Goal: Obtain resource: Download file/media

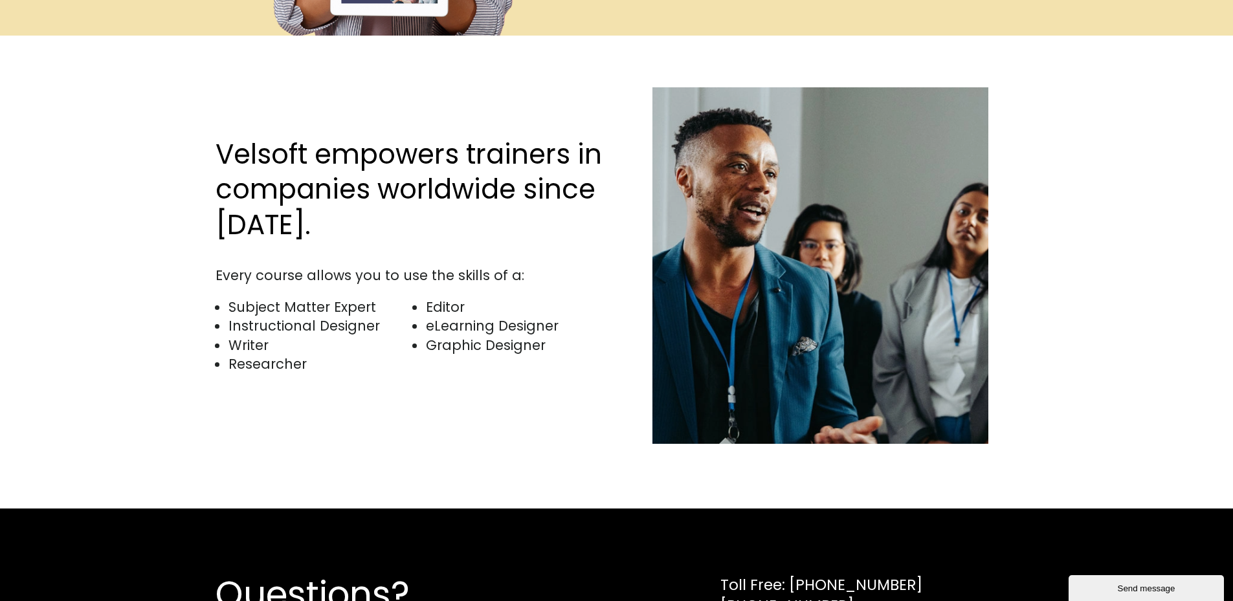
scroll to position [4399, 0]
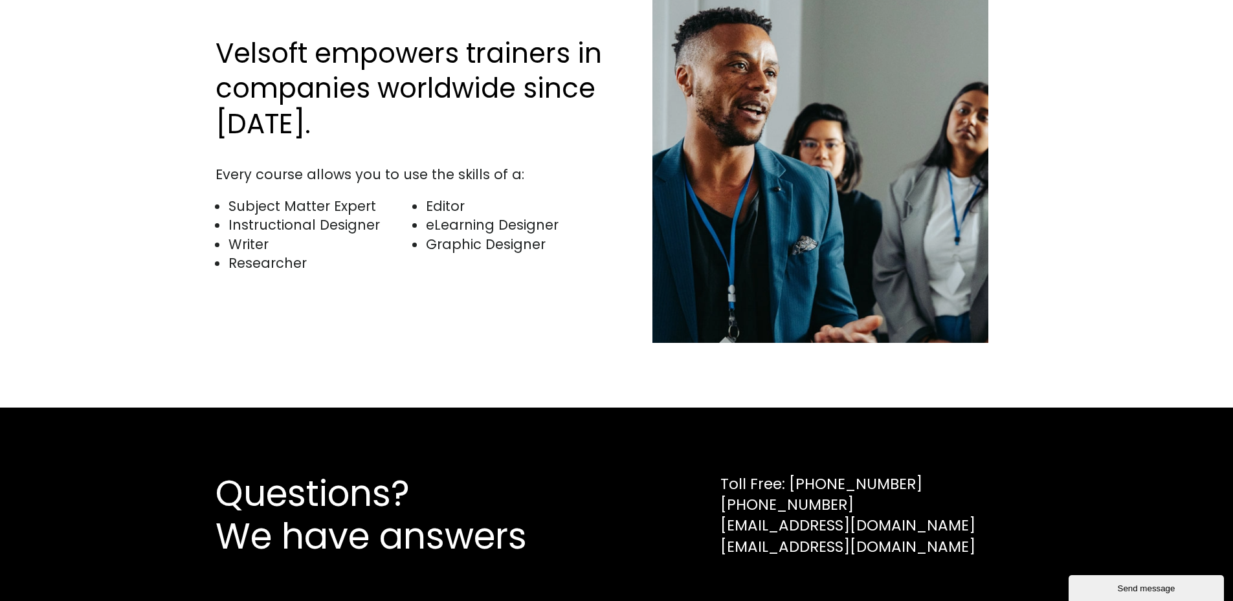
click at [455, 197] on li "Editor" at bounding box center [518, 206] width 184 height 19
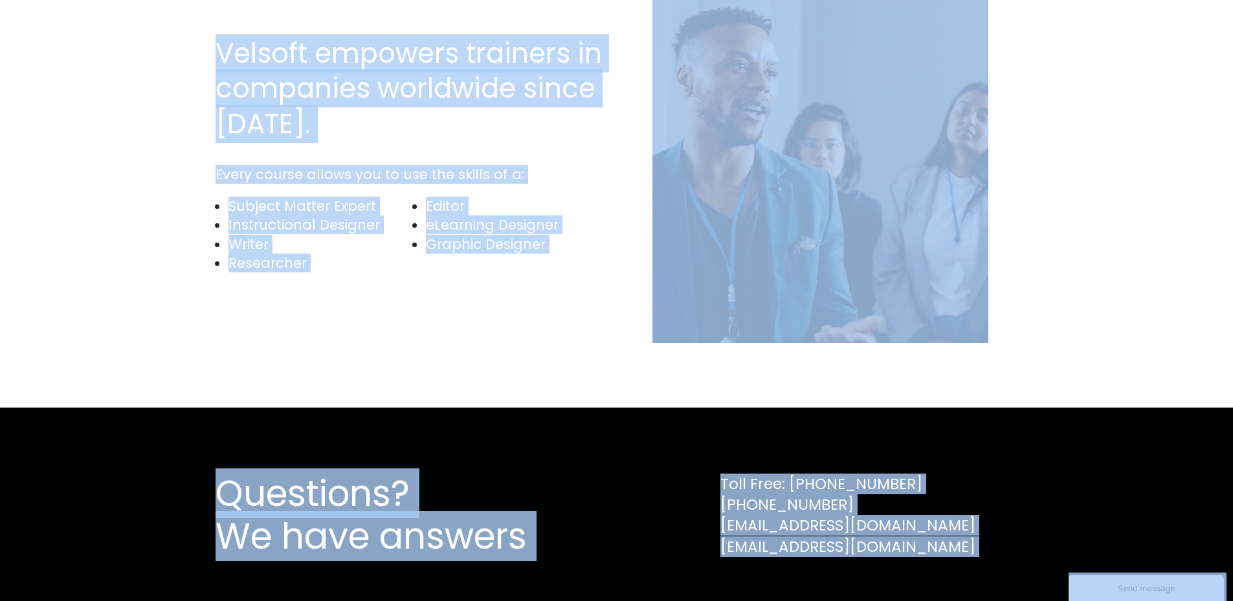
copy body "Lore ip Dolors: Am-Consec Adipisci eli Seddo’e Temporin Utlab-et-Dolorem Aliqua…"
copy body "Back to Skills: In-Demand Training for Today’s Learners Ready-to-Deliver Course…"
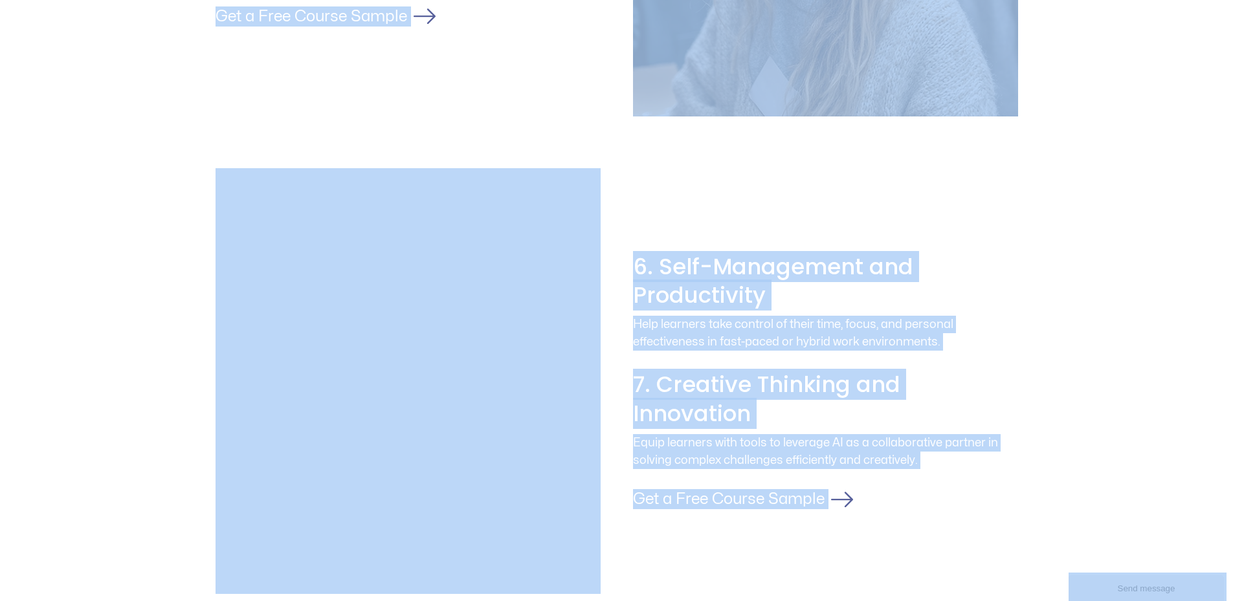
scroll to position [2076, 0]
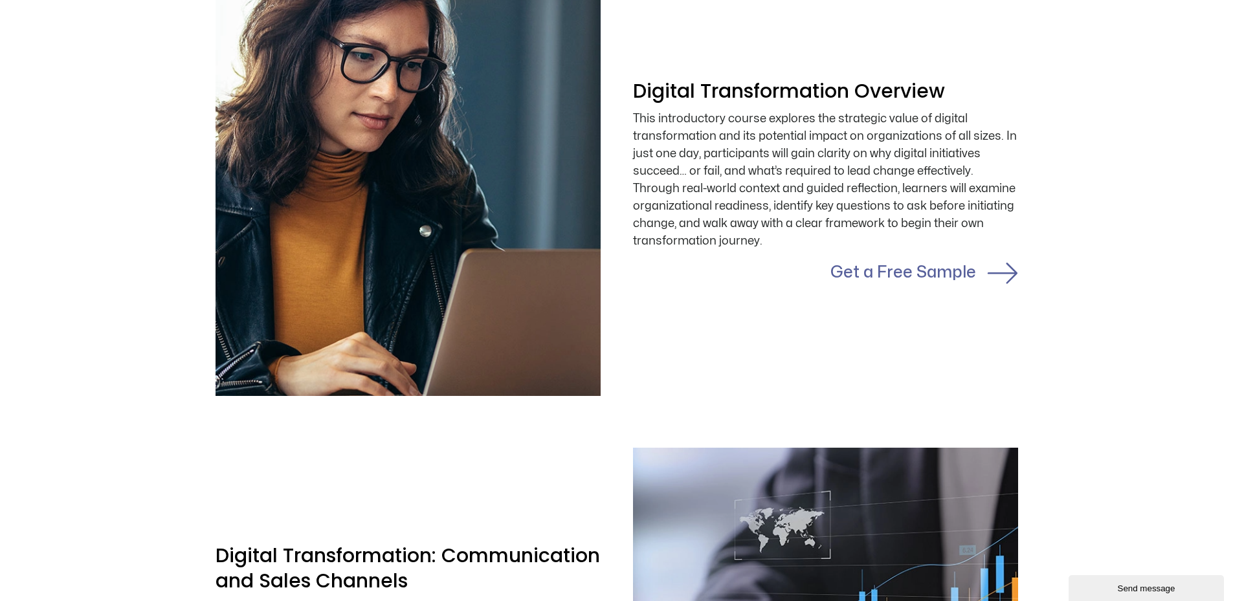
scroll to position [647, 0]
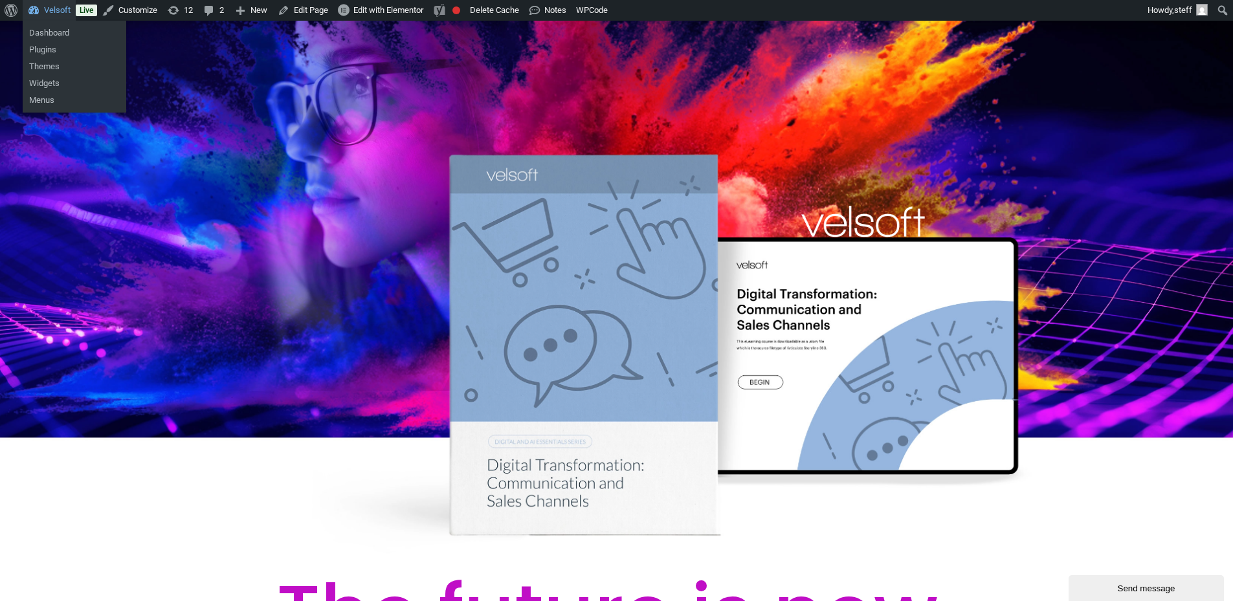
click at [53, 10] on link "Velsoft" at bounding box center [49, 10] width 53 height 21
click at [56, 28] on link "Dashboard" at bounding box center [75, 33] width 104 height 17
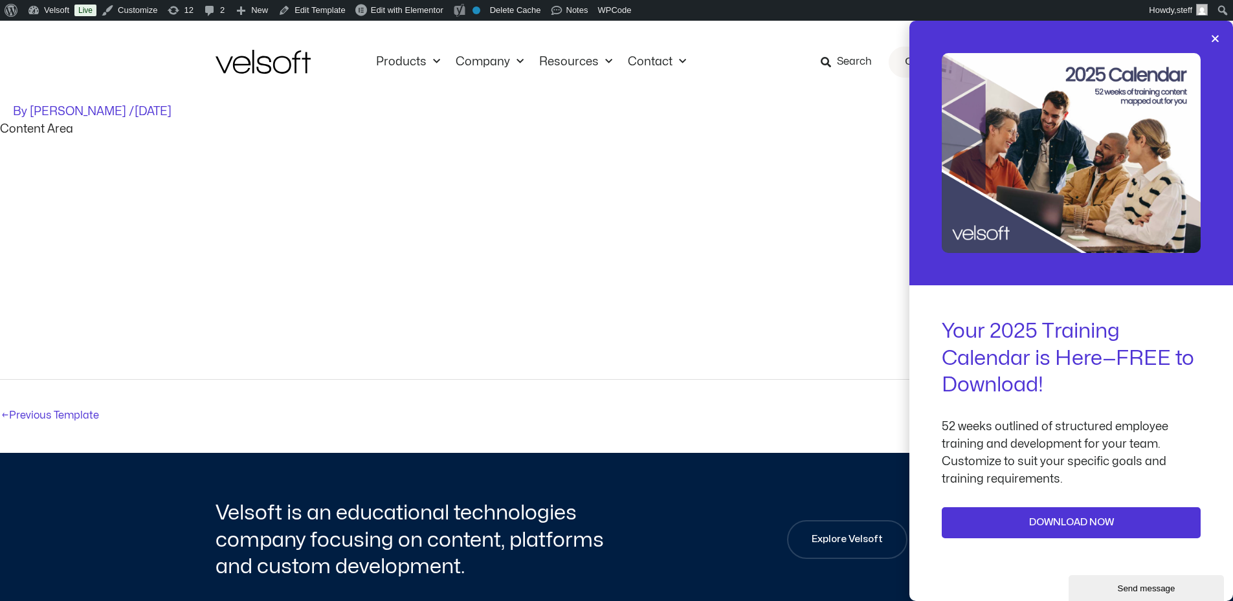
click at [1226, 38] on div at bounding box center [1071, 153] width 324 height 265
click at [1214, 39] on icon "Close" at bounding box center [1215, 39] width 10 height 10
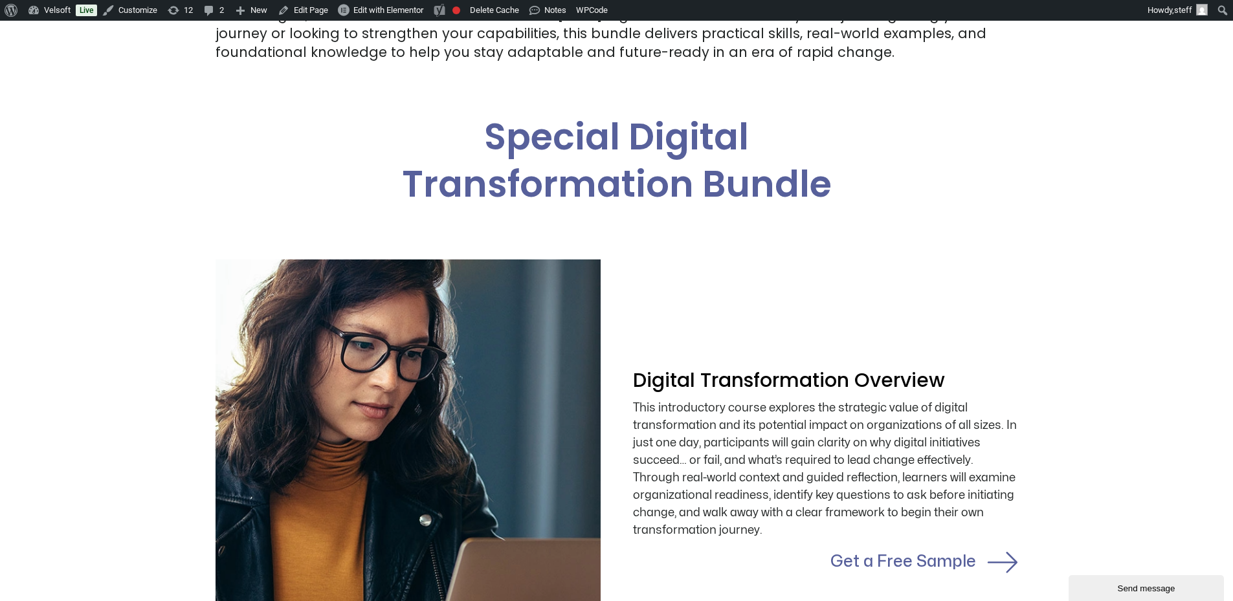
scroll to position [841, 0]
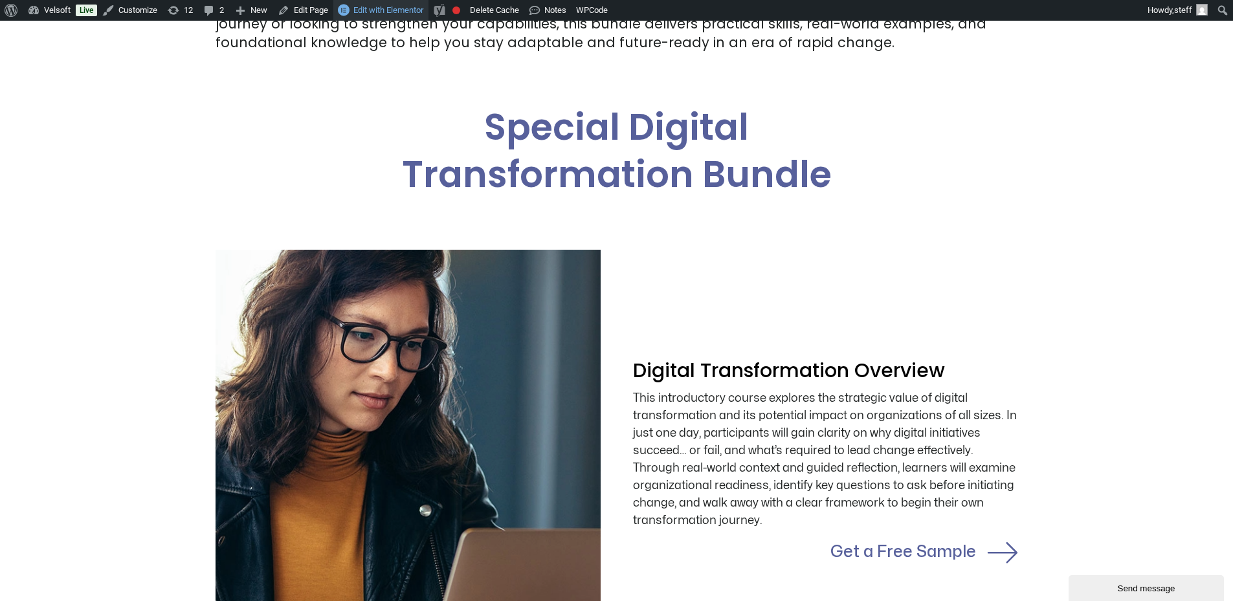
click at [362, 14] on span "Edit with Elementor" at bounding box center [388, 10] width 70 height 10
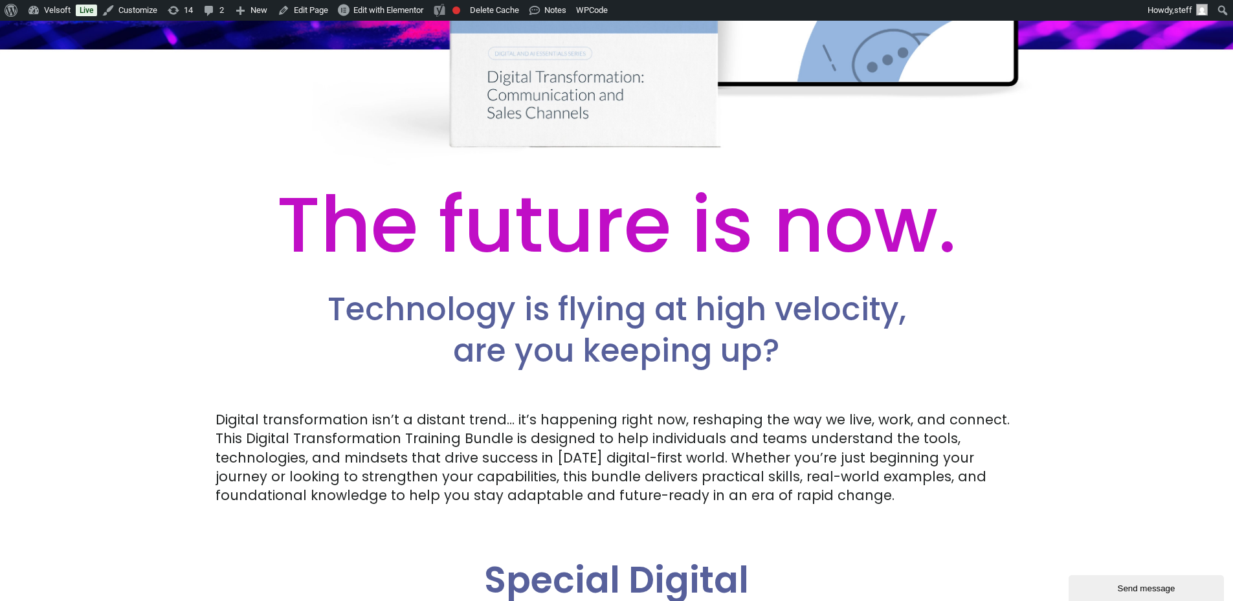
click at [721, 444] on div "Digital transformation isn’t a distant trend… it’s happening right now, reshapi…" at bounding box center [616, 457] width 802 height 95
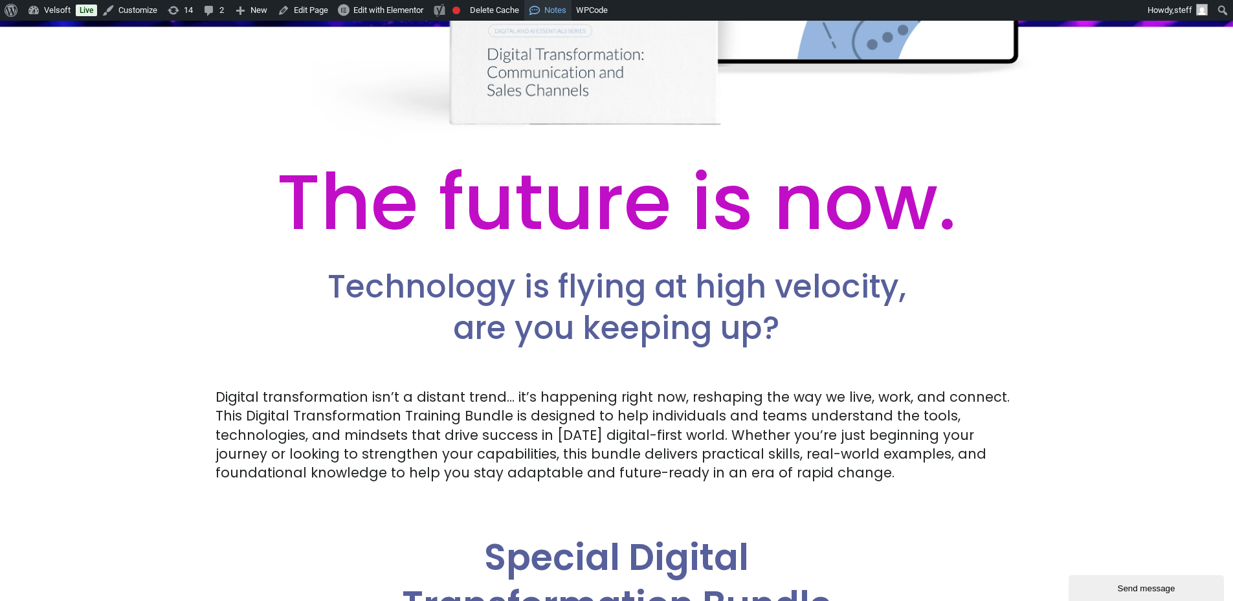
scroll to position [259, 0]
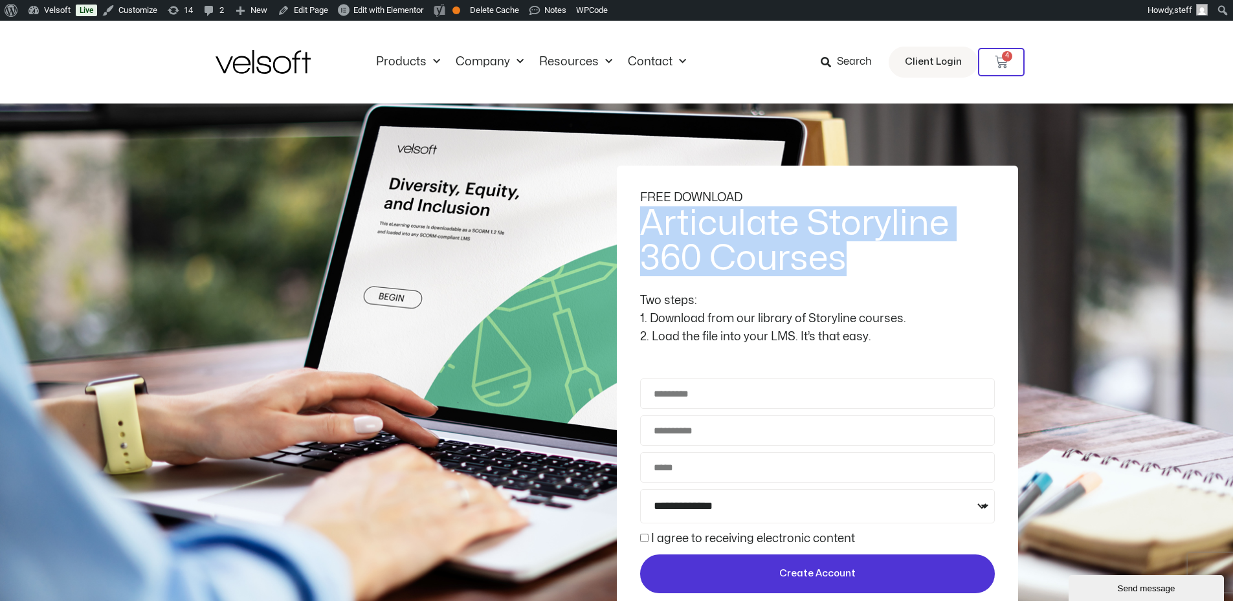
drag, startPoint x: 861, startPoint y: 274, endPoint x: 648, endPoint y: 219, distance: 219.1
click at [648, 219] on h2 "Articulate Storyline 360 Courses" at bounding box center [815, 241] width 351 height 70
copy h2 "Articulate Storyline 360 Courses"
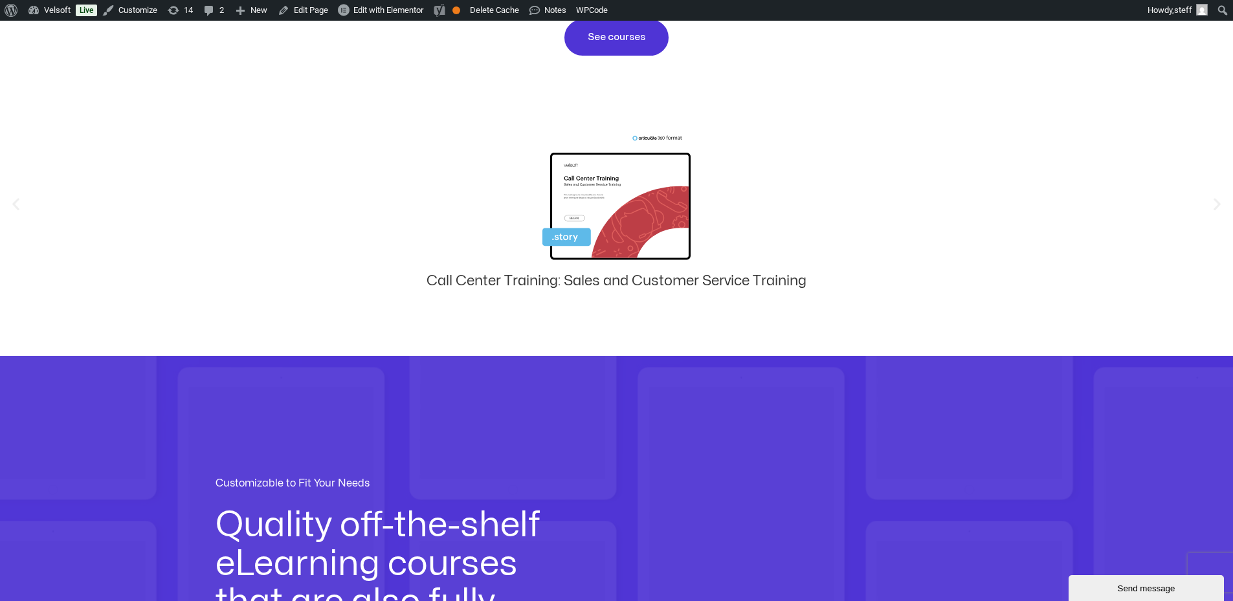
scroll to position [1100, 0]
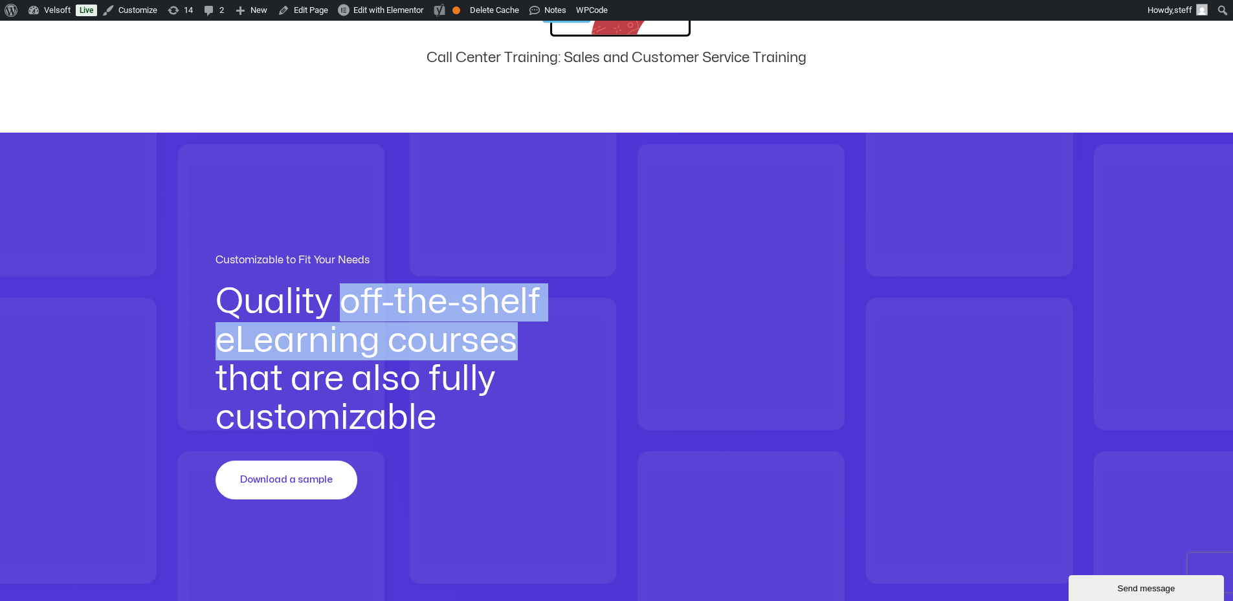
drag, startPoint x: 347, startPoint y: 295, endPoint x: 527, endPoint y: 359, distance: 191.0
click at [527, 359] on h2 "Quality off-the-shelf eLearning courses that are also fully customizable" at bounding box center [390, 360] width 351 height 154
copy h2 "off-the-shelf eLearning courses"
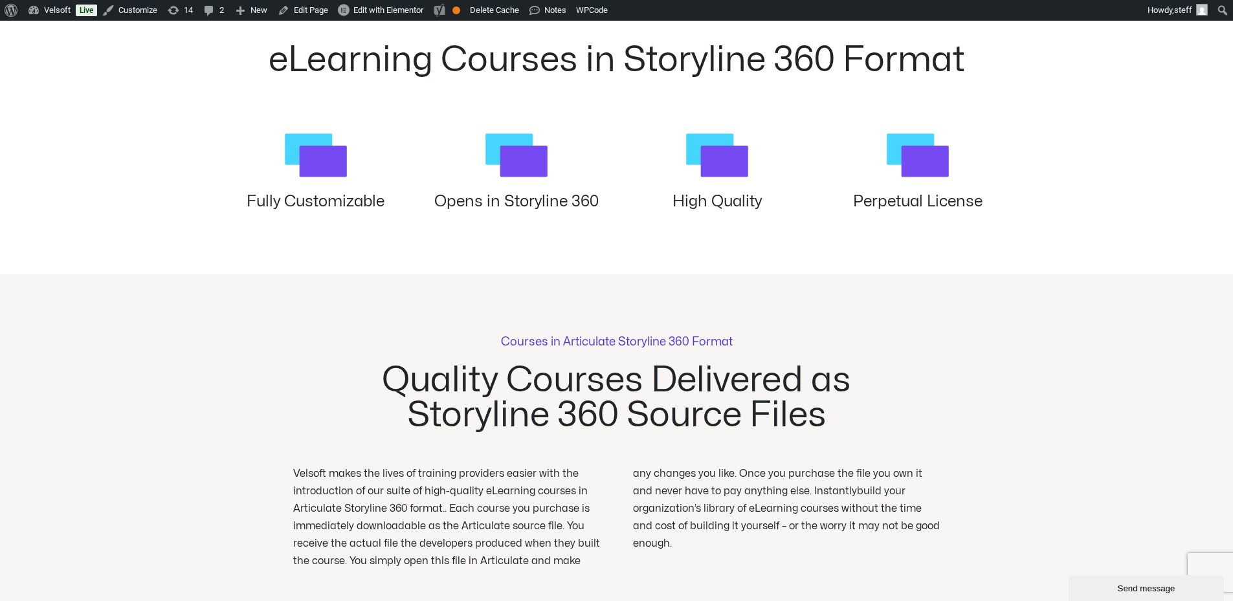
scroll to position [1812, 0]
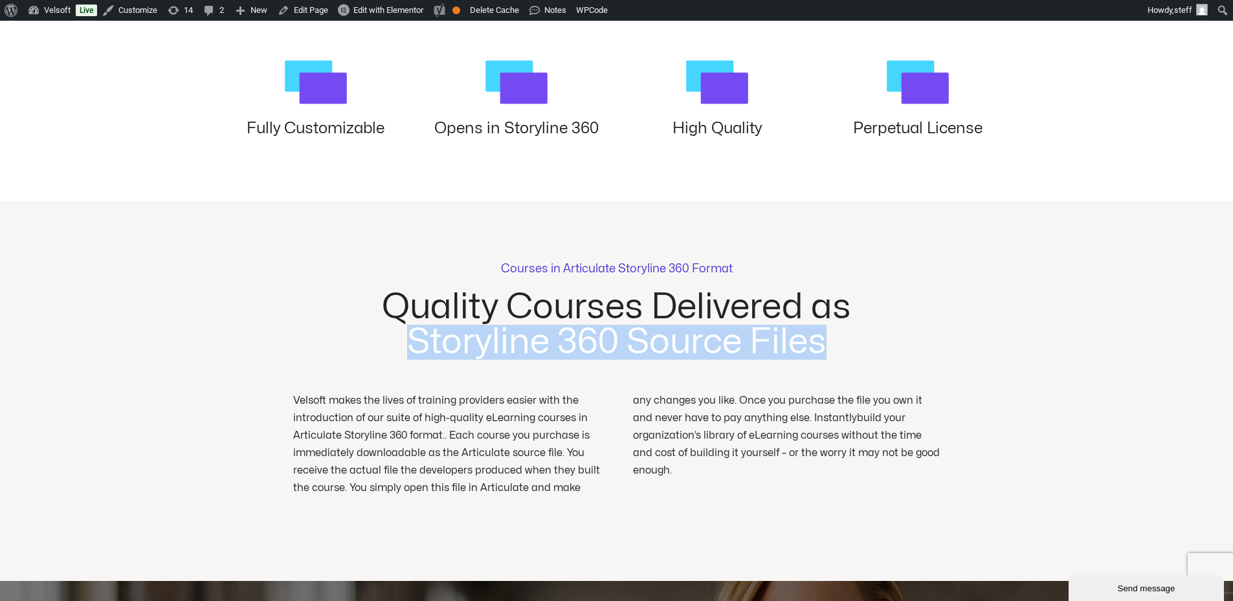
drag, startPoint x: 844, startPoint y: 349, endPoint x: 377, endPoint y: 354, distance: 466.6
click at [377, 354] on h2 "Quality Courses Delivered as Storyline 360 Source Files" at bounding box center [616, 325] width 540 height 70
copy h2 "Storyline 360 Source Files"
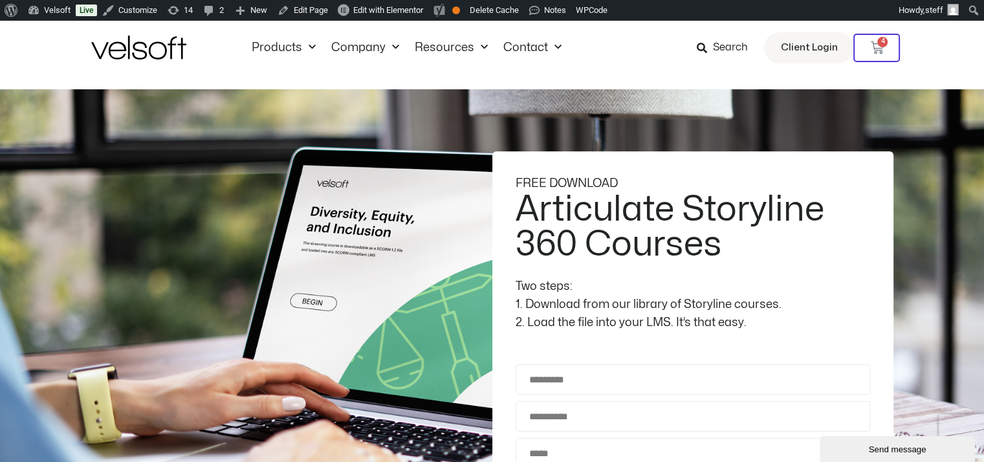
scroll to position [0, 0]
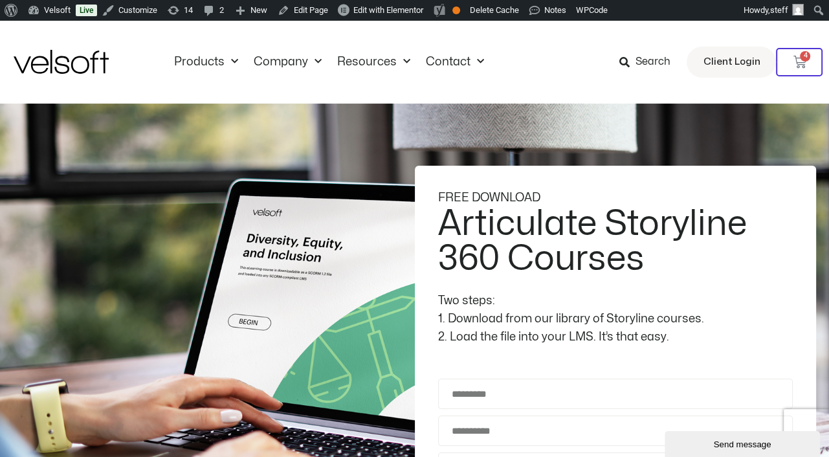
click at [329, 278] on div "**********" at bounding box center [415, 391] width 802 height 575
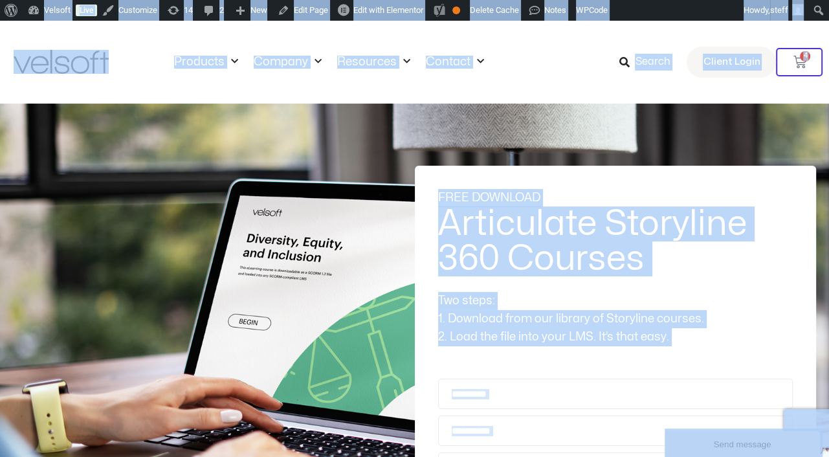
copy body "Skip to content Products All Products Content ILT Courseware Storyline 360 Cour…"
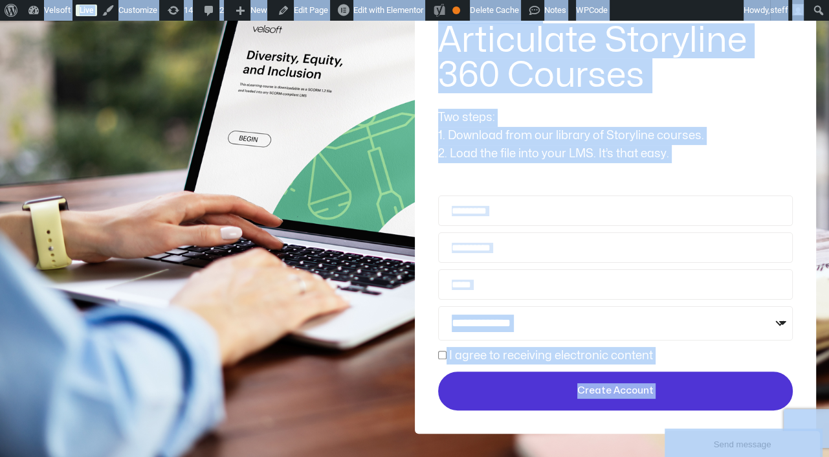
scroll to position [259, 0]
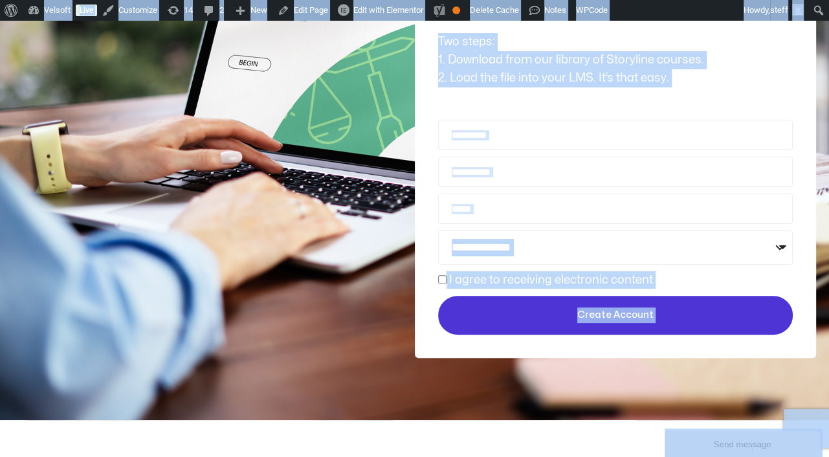
click at [601, 80] on div "2. Load the file into your LMS. It’s that easy." at bounding box center [615, 78] width 355 height 18
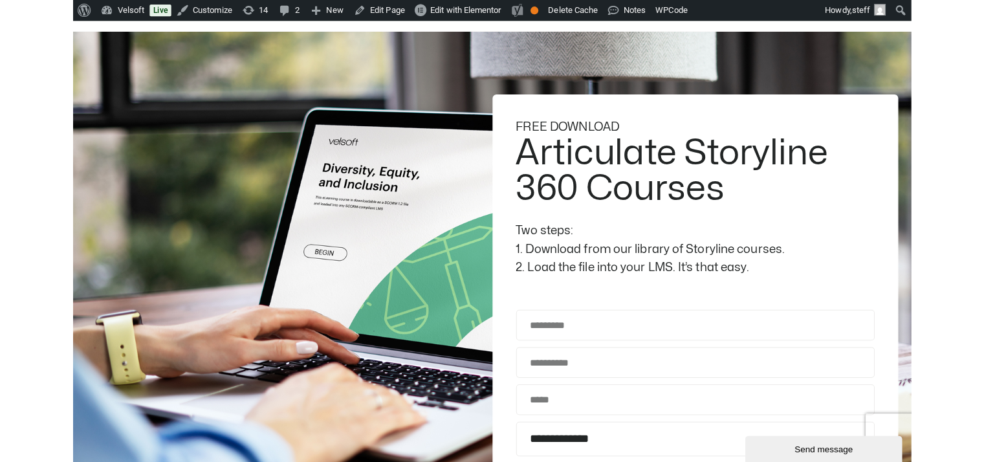
scroll to position [0, 0]
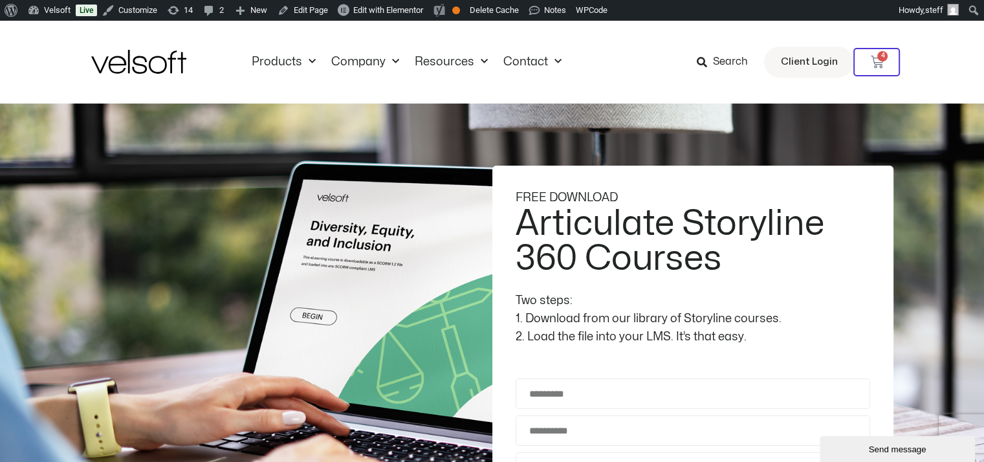
click at [353, 208] on div "**********" at bounding box center [492, 391] width 802 height 575
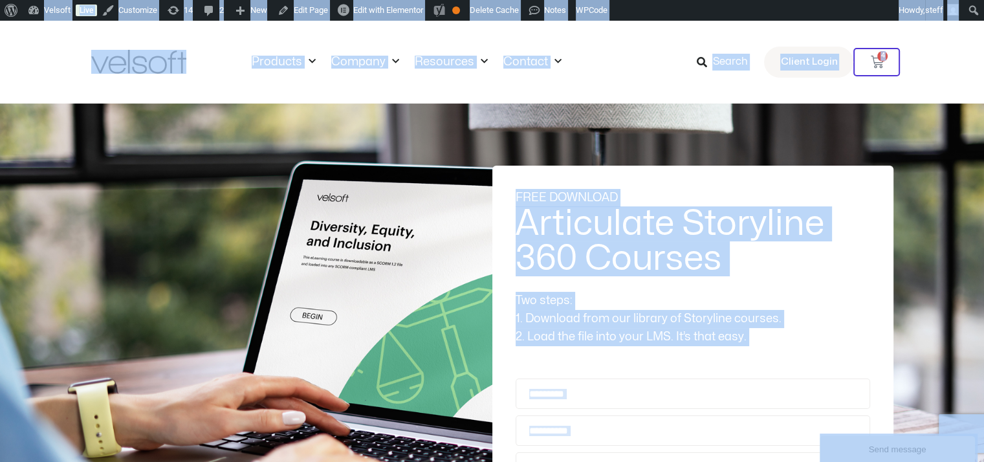
click at [449, 160] on div "**********" at bounding box center [492, 391] width 802 height 575
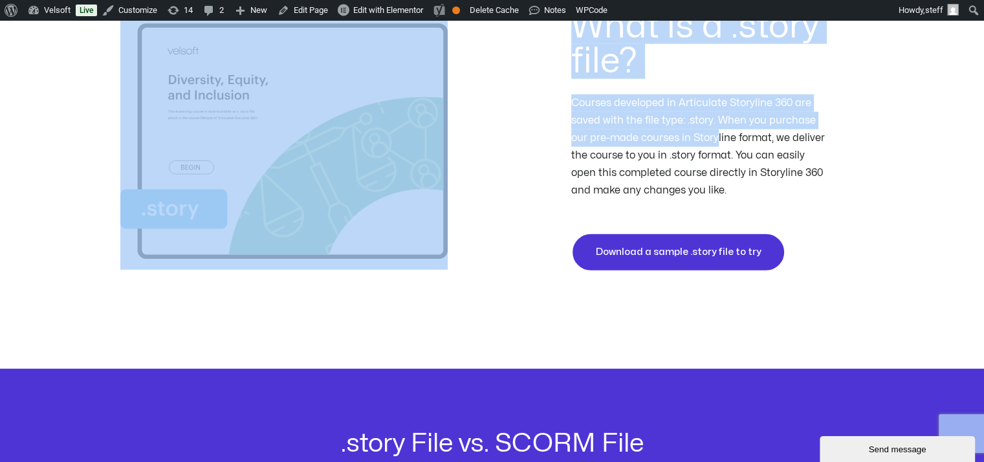
scroll to position [3463, 0]
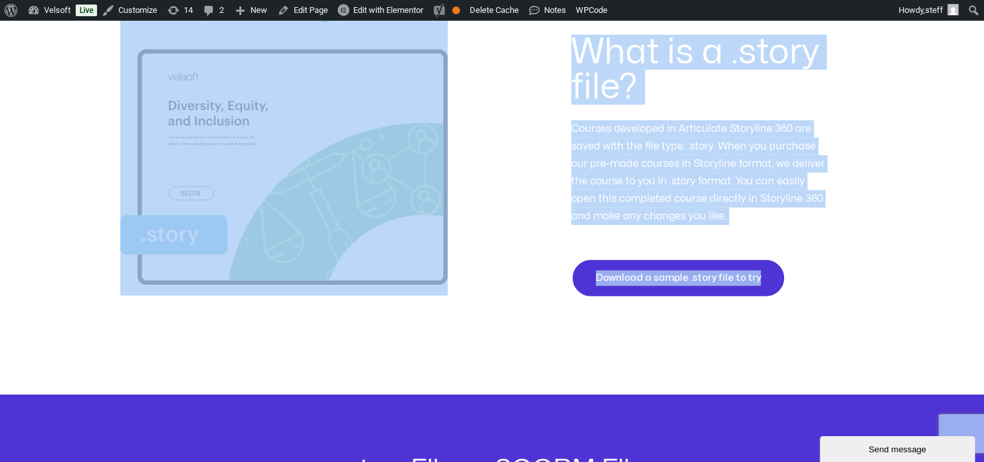
drag, startPoint x: 432, startPoint y: 187, endPoint x: 788, endPoint y: 251, distance: 361.6
copy div "**********"
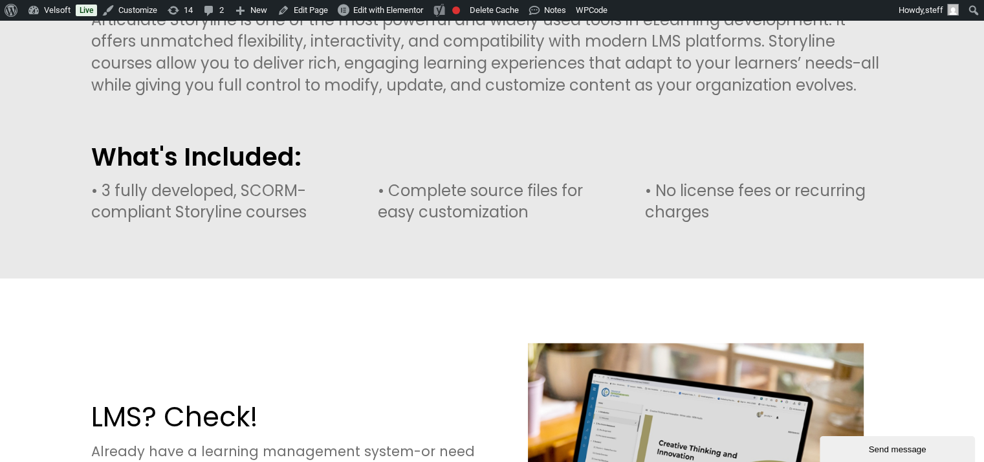
scroll to position [1812, 0]
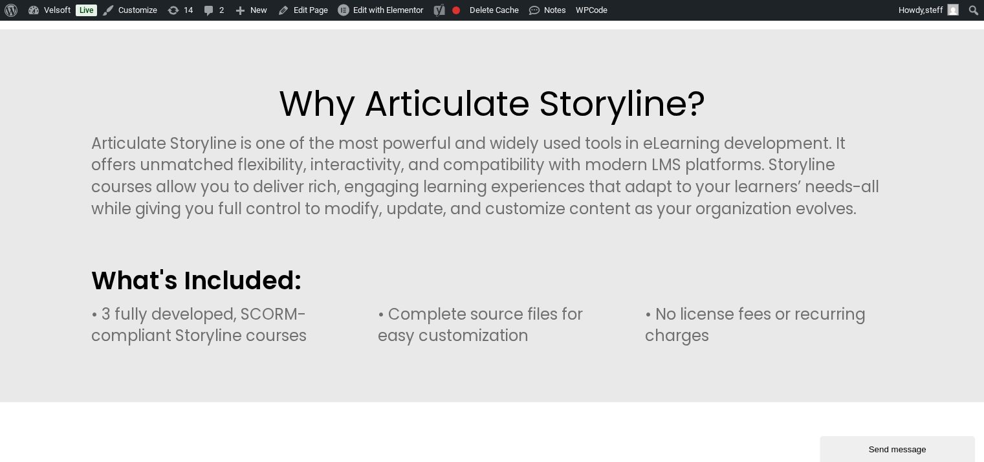
click at [805, 192] on div "Articulate Storyline is one of the most powerful and widely used tools in eLear…" at bounding box center [492, 196] width 802 height 126
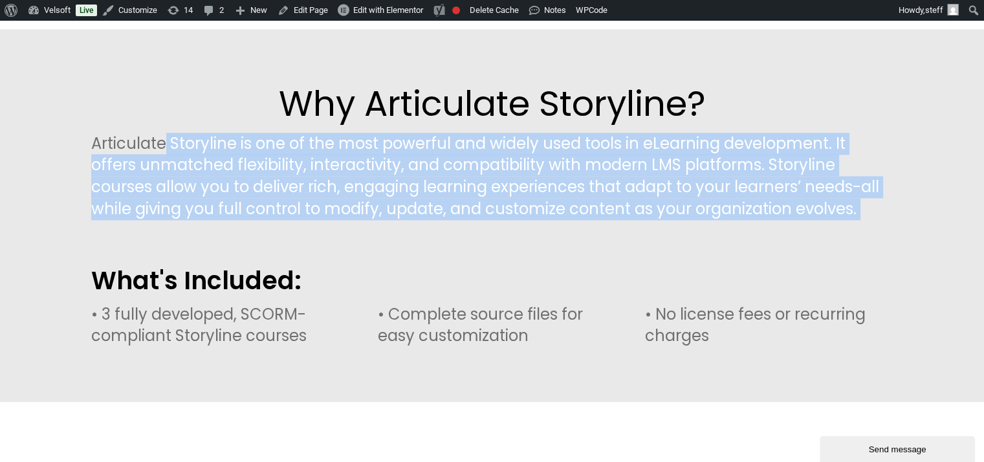
click at [805, 192] on div "Articulate Storyline is one of the most powerful and widely used tools in eLear…" at bounding box center [492, 196] width 802 height 126
copy div "Articulate Storyline is one of the most powerful and widely used tools in eLear…"
